Goal: Information Seeking & Learning: Learn about a topic

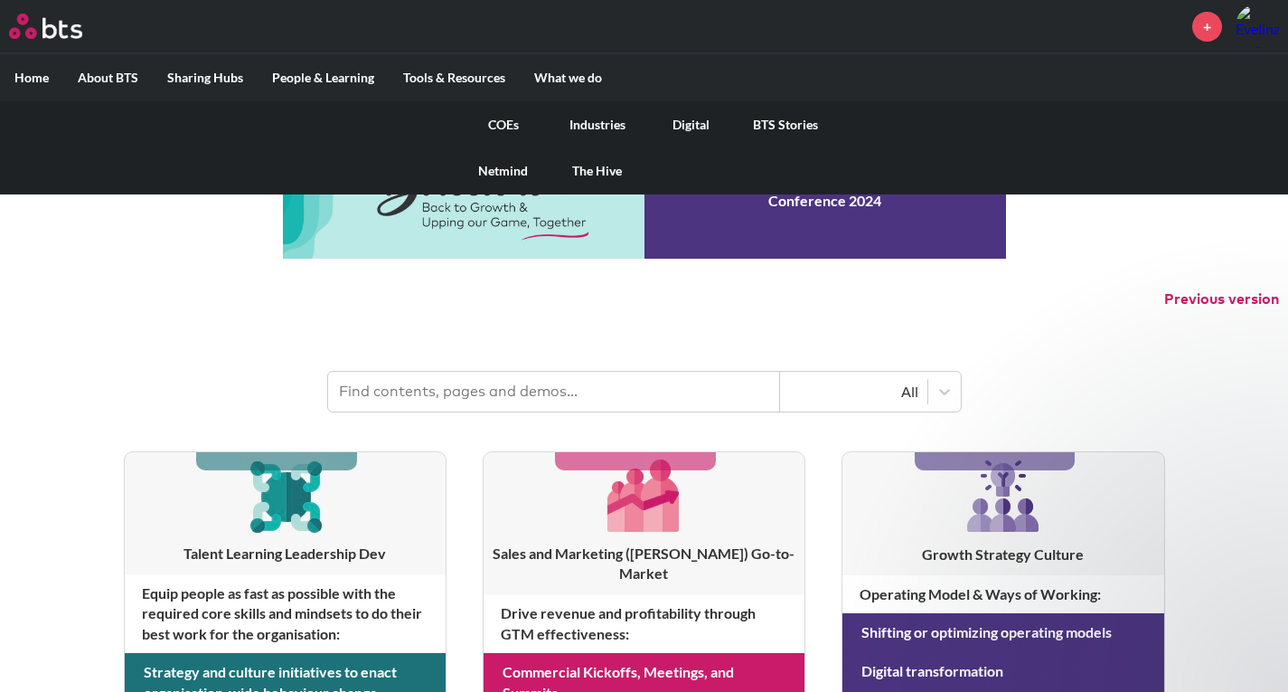
click at [498, 121] on link "COEs" at bounding box center [504, 124] width 94 height 47
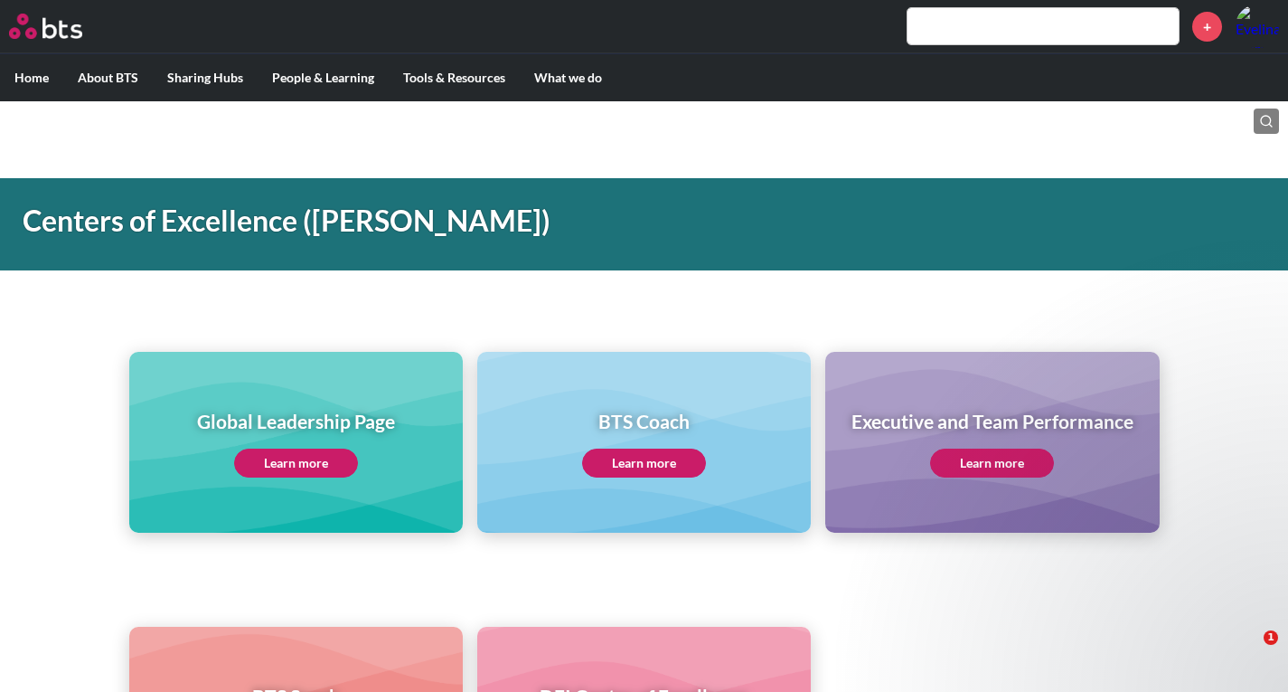
click at [314, 475] on link "Learn more" at bounding box center [296, 462] width 124 height 29
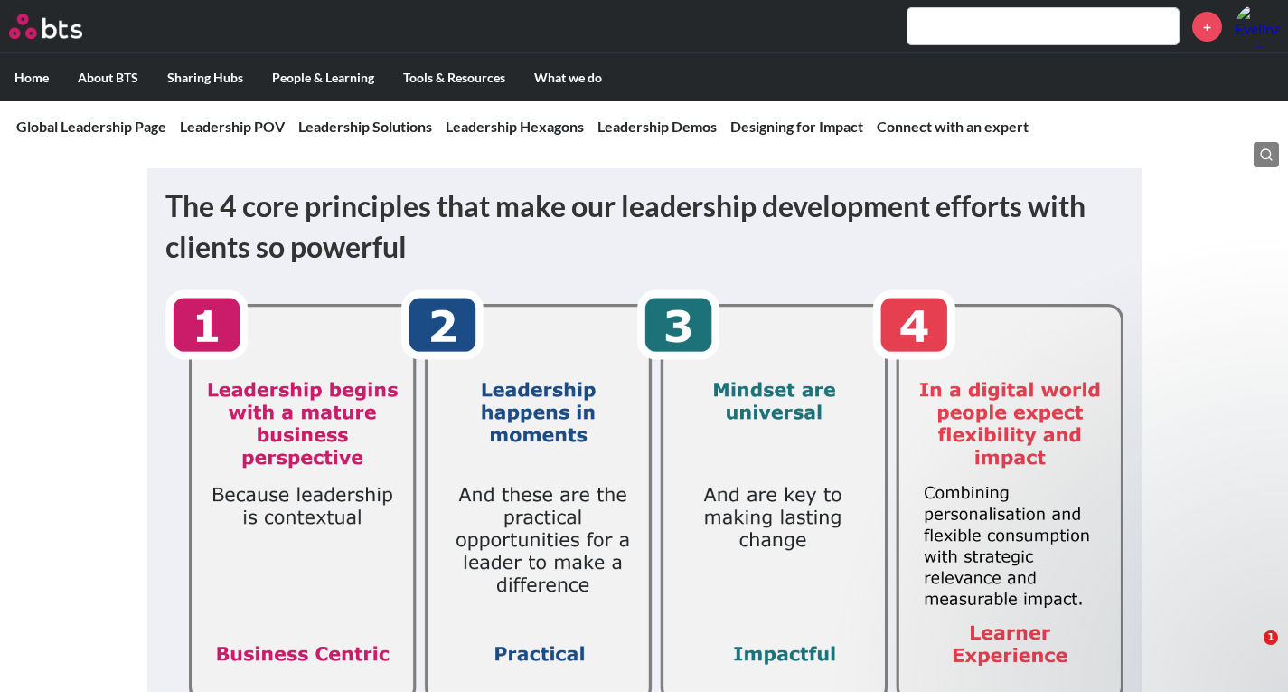
scroll to position [260, 0]
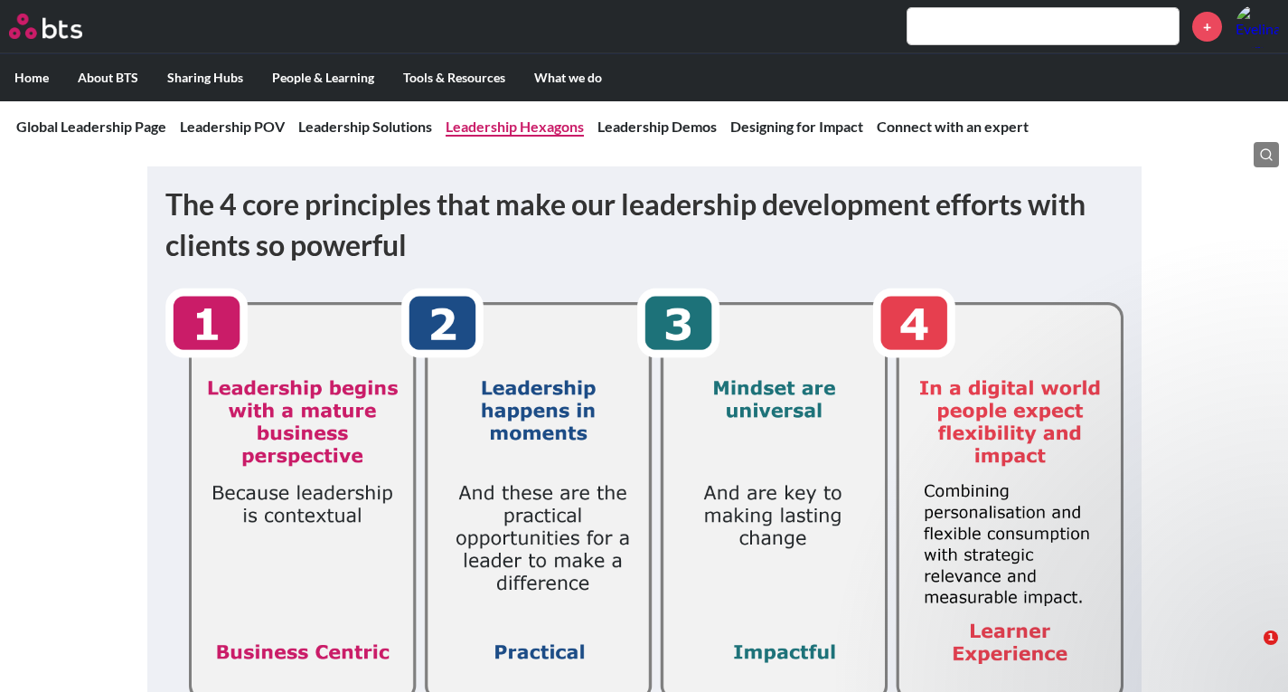
click at [496, 125] on link "Leadership Hexagons" at bounding box center [515, 126] width 138 height 17
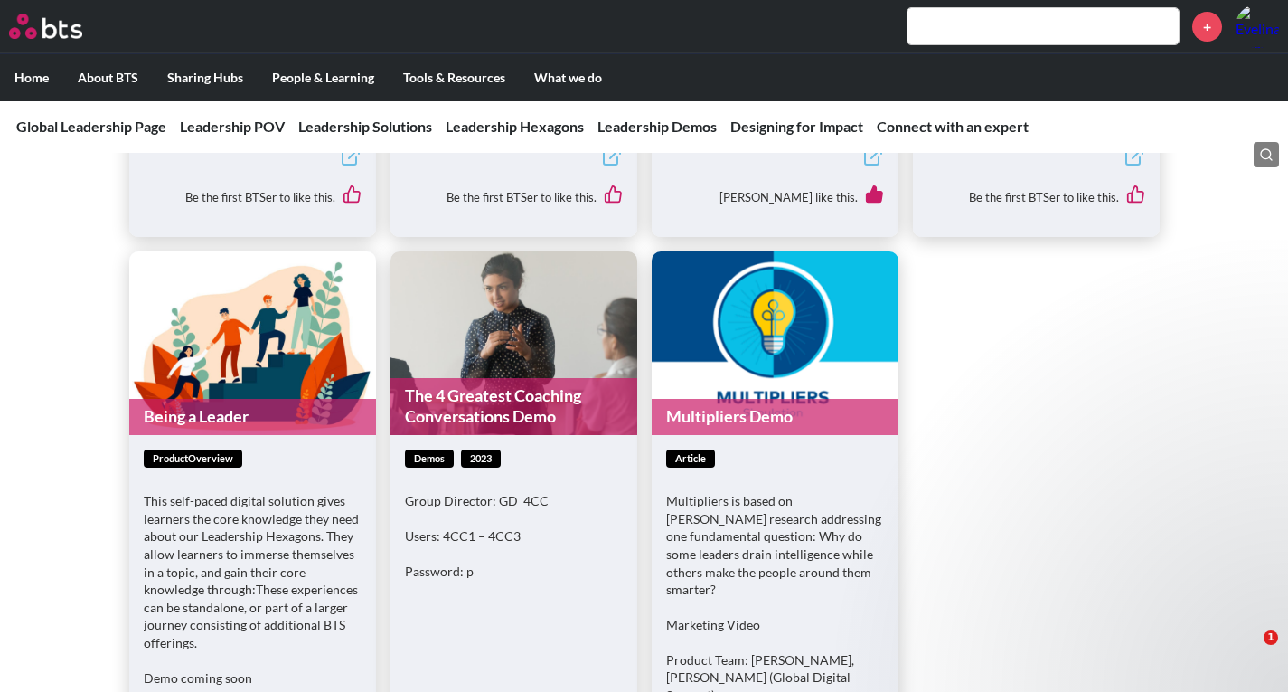
scroll to position [5550, 0]
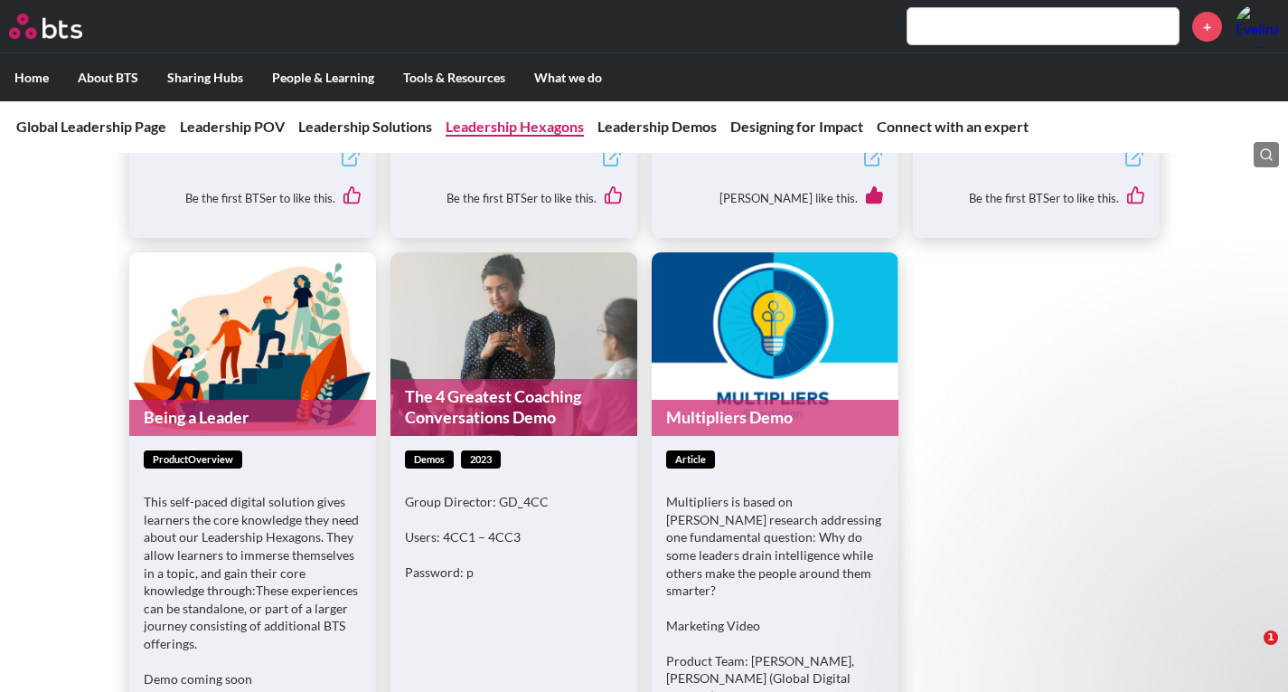
click at [512, 124] on link "Leadership Hexagons" at bounding box center [515, 126] width 138 height 17
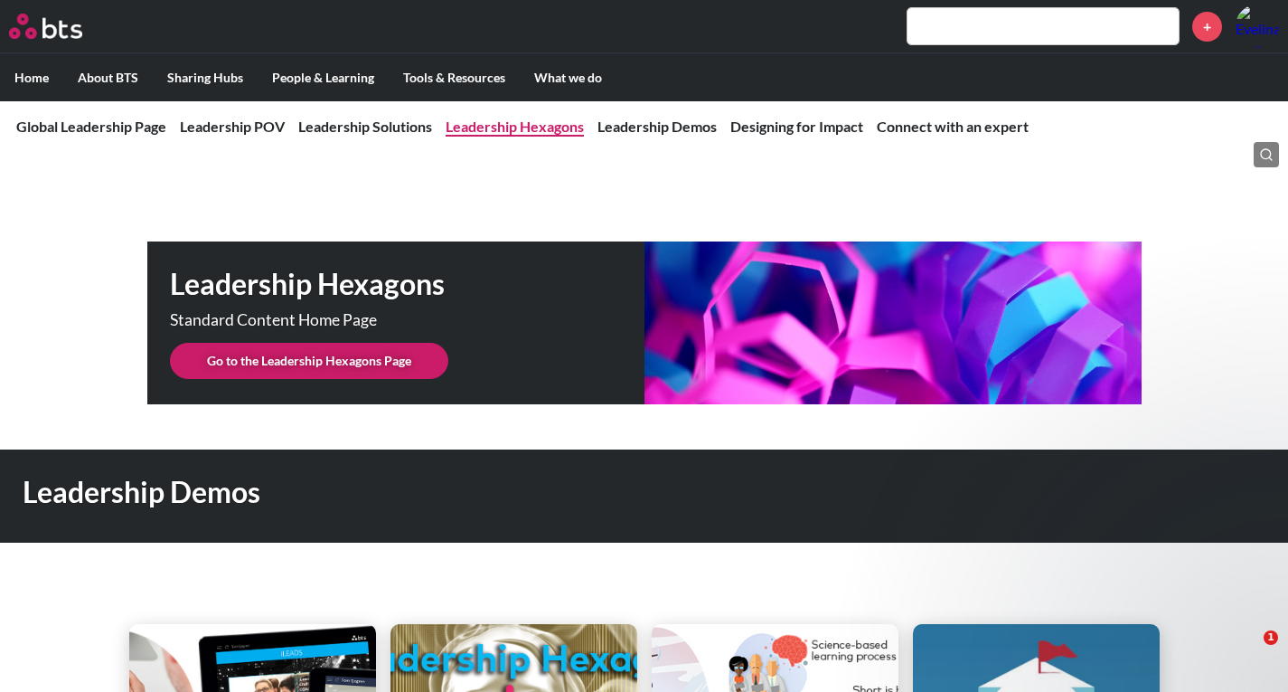
scroll to position [4530, 0]
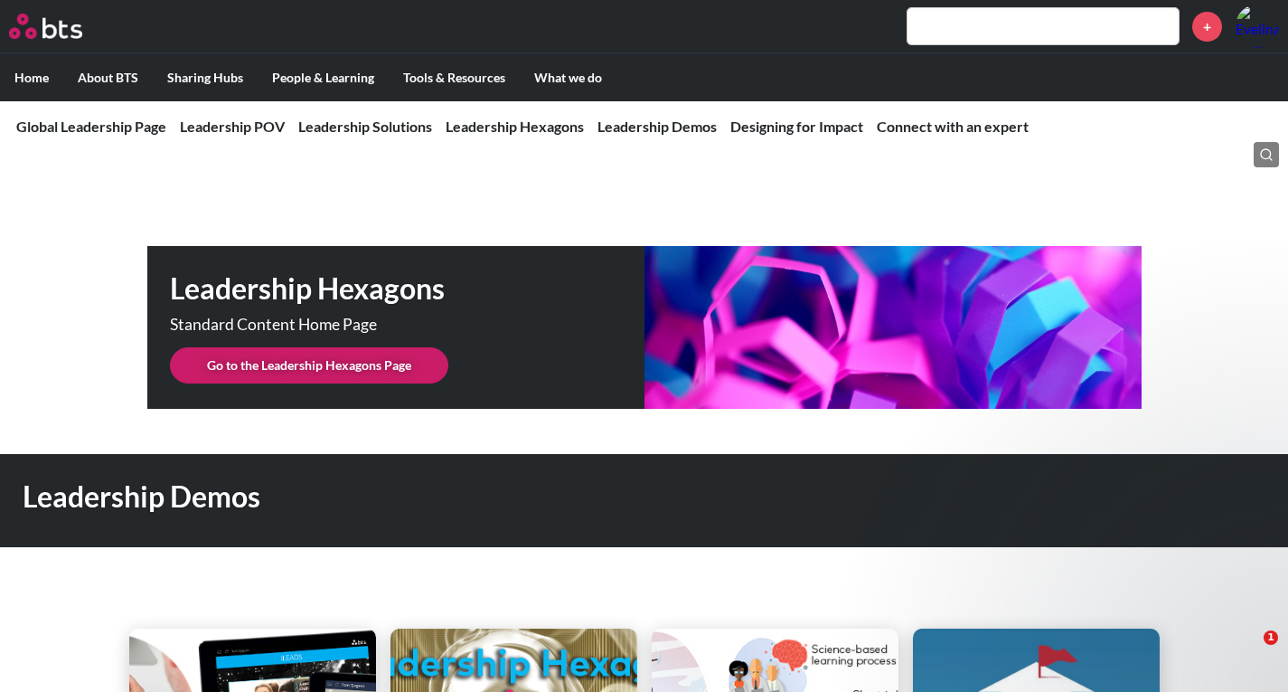
click at [125, 341] on div "Leadership Hexagons Standard Content Home Page Go to the Leadership Hexagons Pa…" at bounding box center [644, 327] width 1288 height 163
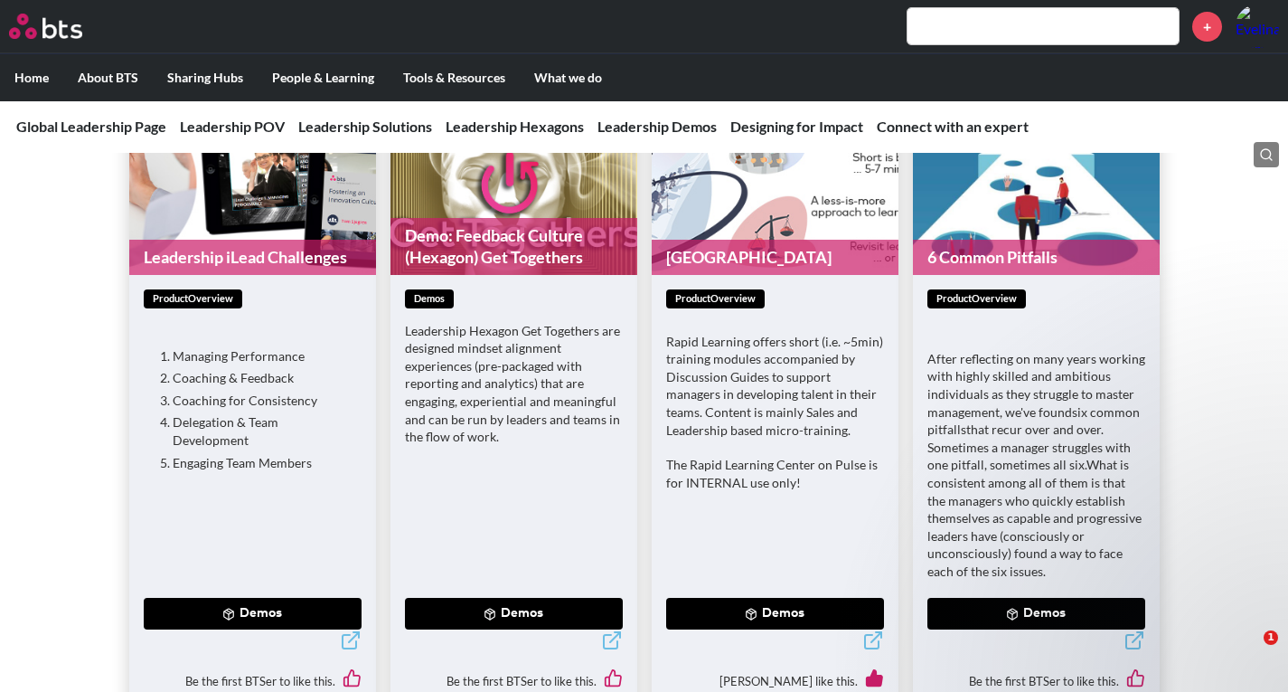
scroll to position [5039, 0]
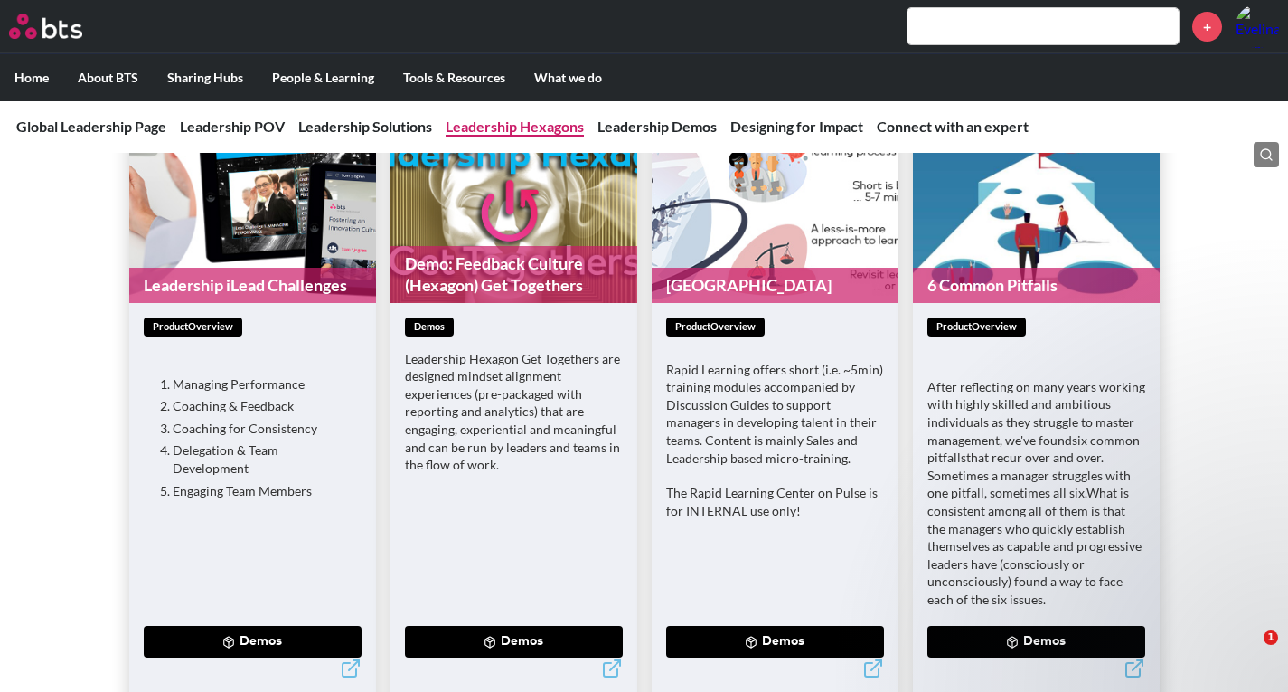
click at [527, 130] on link "Leadership Hexagons" at bounding box center [515, 126] width 138 height 17
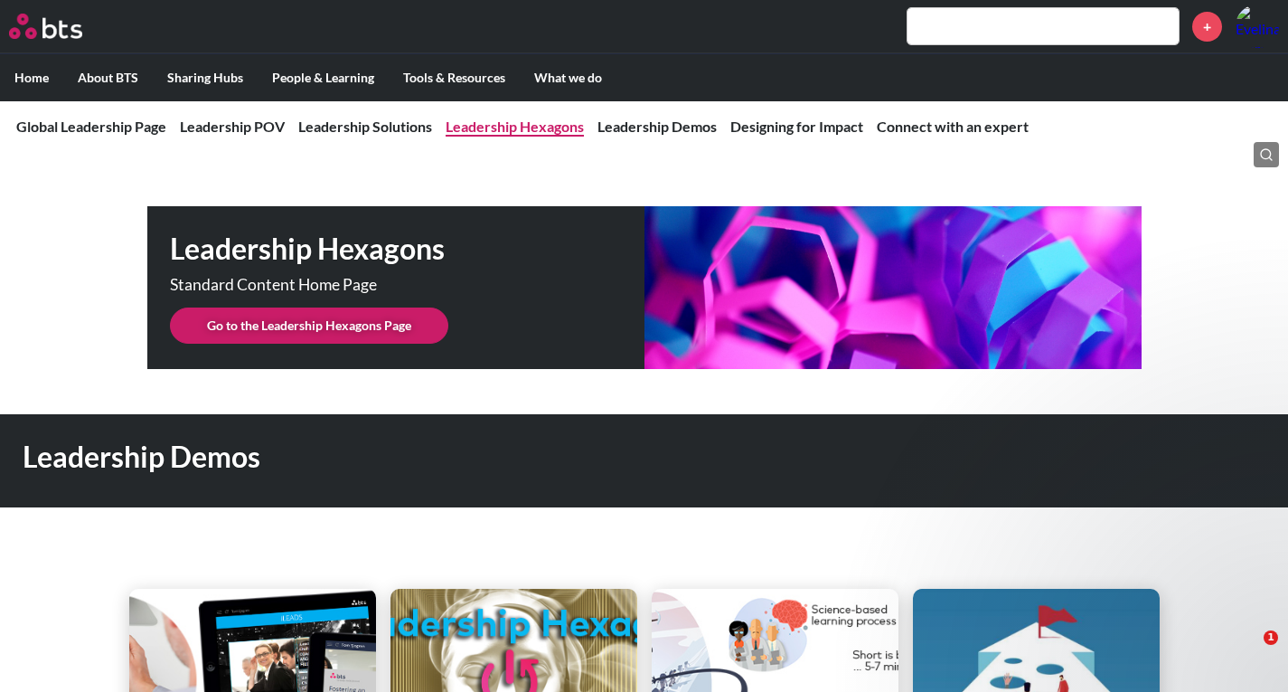
scroll to position [4530, 0]
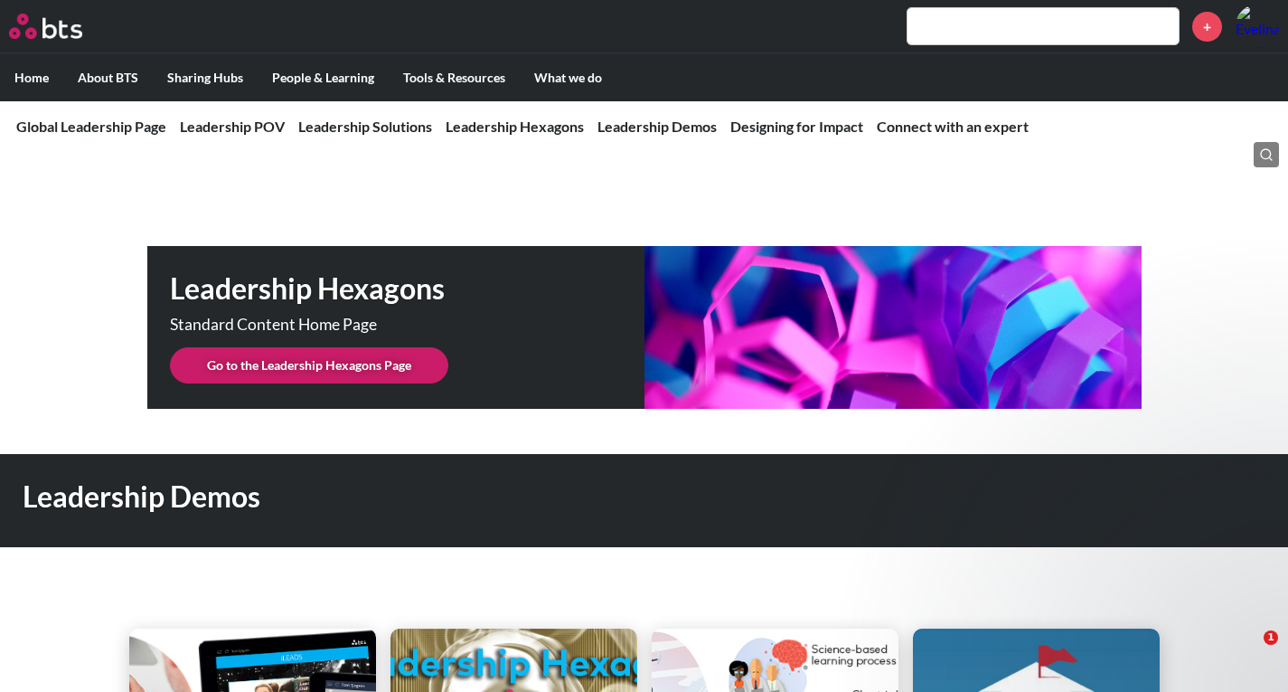
click at [411, 347] on link "Go to the Leadership Hexagons Page" at bounding box center [309, 365] width 278 height 36
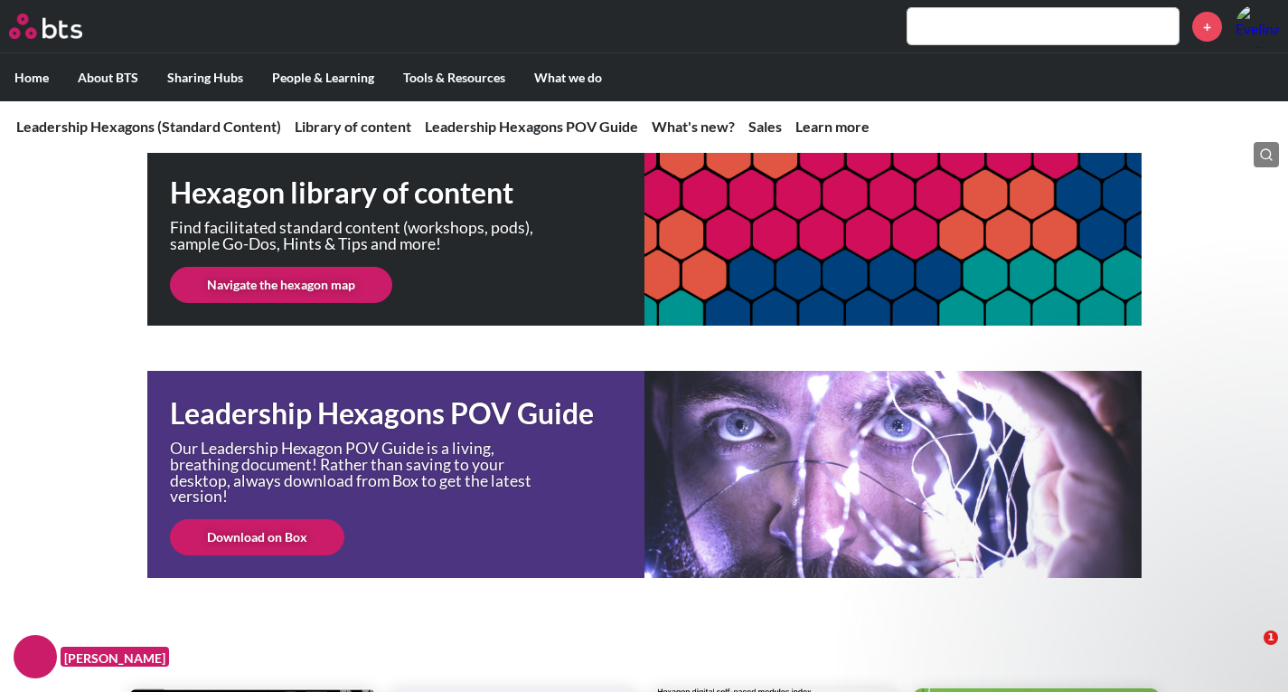
scroll to position [344, 0]
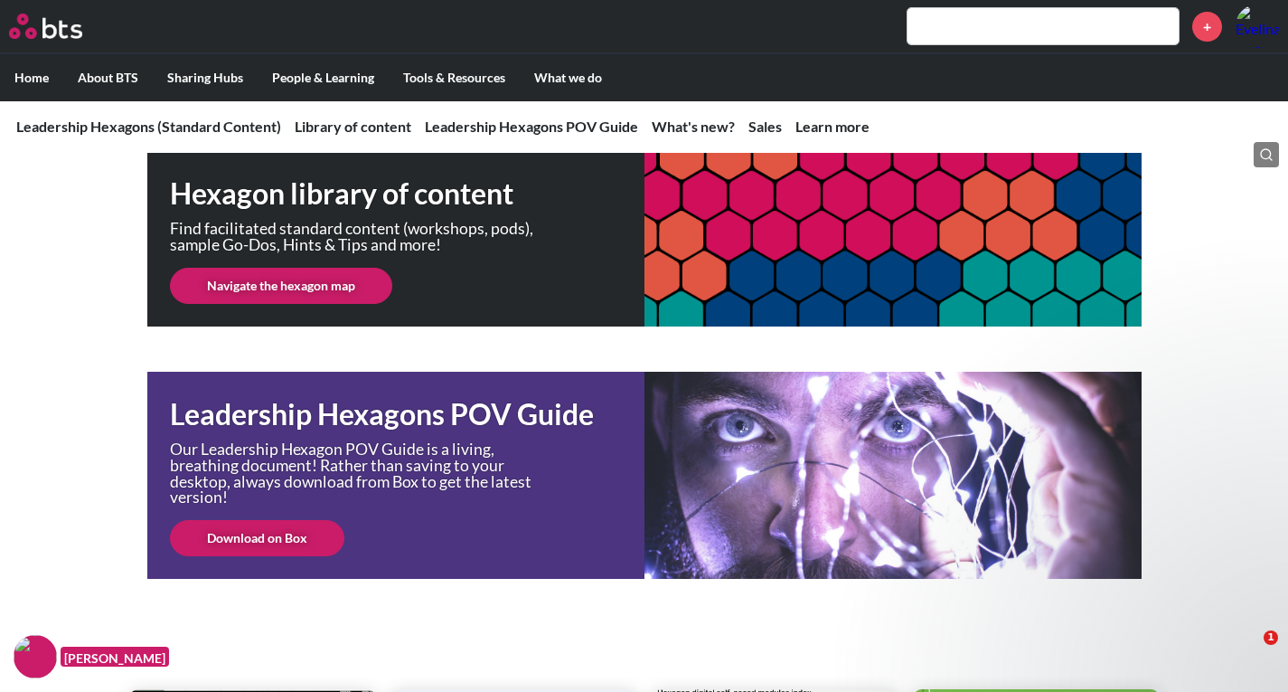
click at [301, 297] on link "Navigate the hexagon map" at bounding box center [281, 286] width 222 height 36
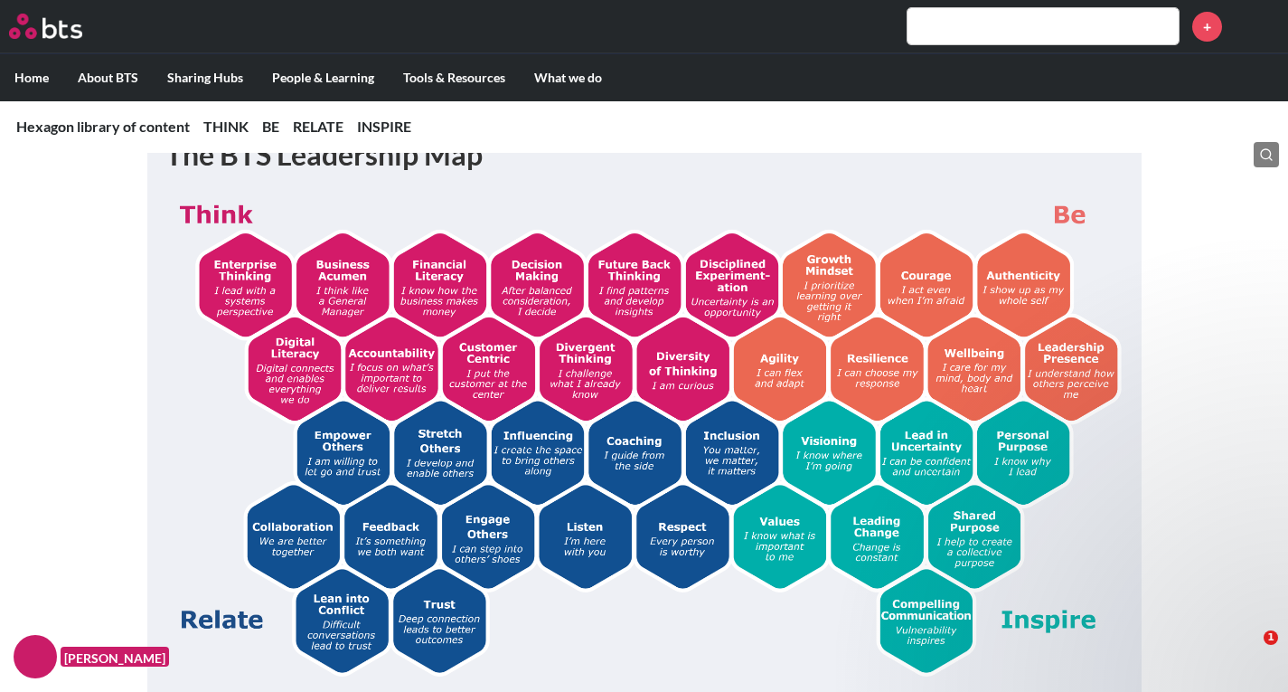
scroll to position [350, 0]
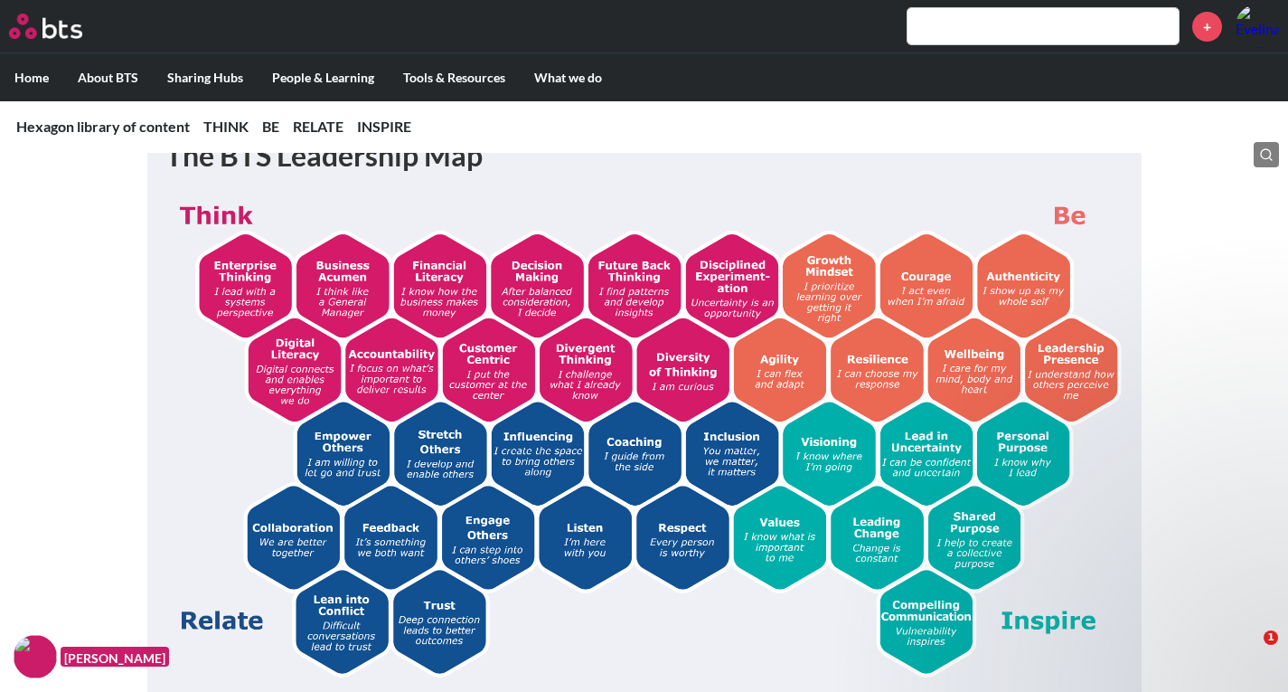
click at [252, 276] on img at bounding box center [644, 434] width 958 height 483
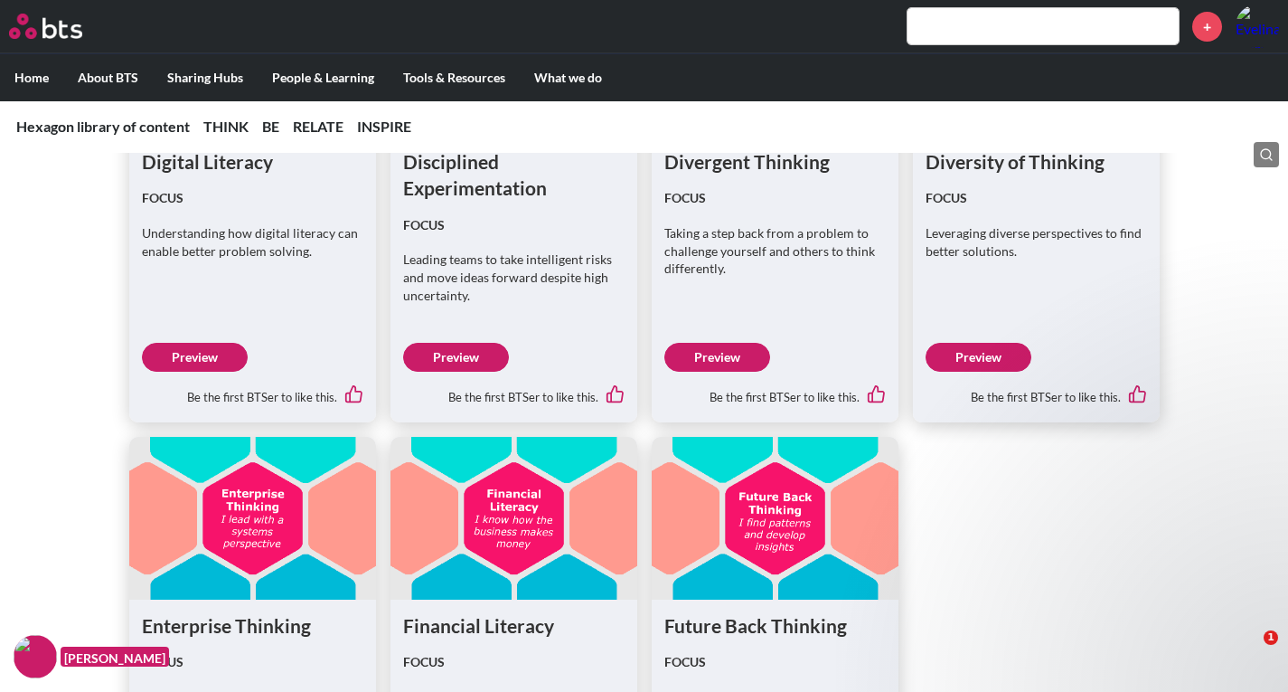
scroll to position [2054, 0]
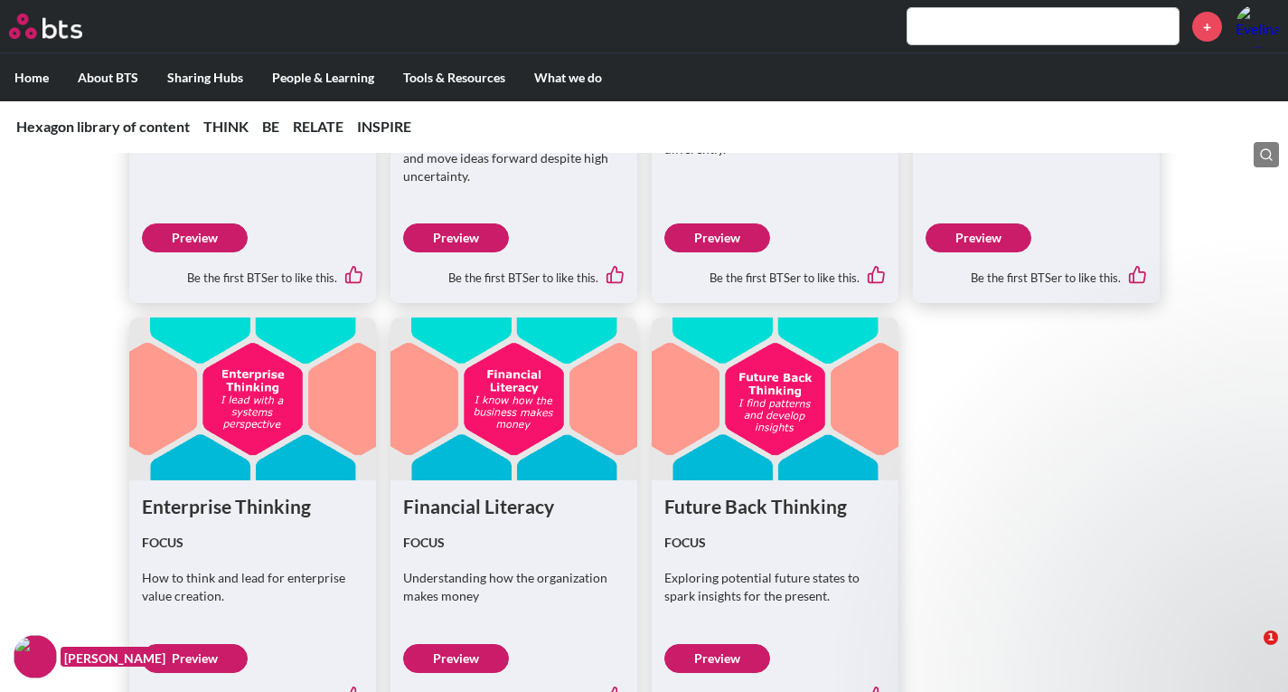
click at [194, 665] on link "Preview" at bounding box center [195, 658] width 106 height 29
